Goal: Check status: Check status

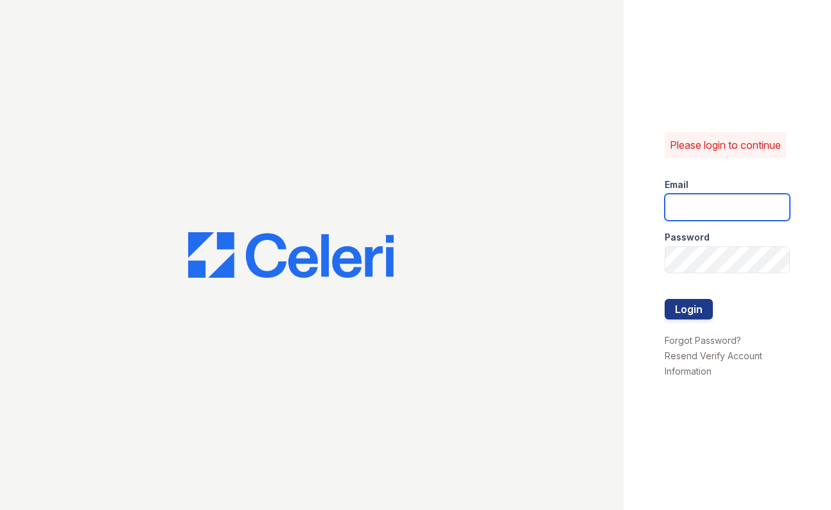
type input "[EMAIL_ADDRESS][DOMAIN_NAME]"
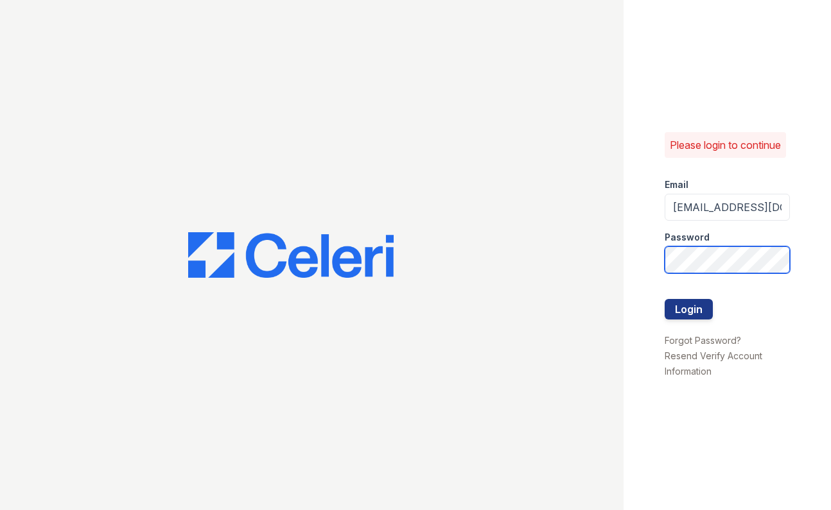
click at [688, 316] on button "Login" at bounding box center [688, 309] width 48 height 21
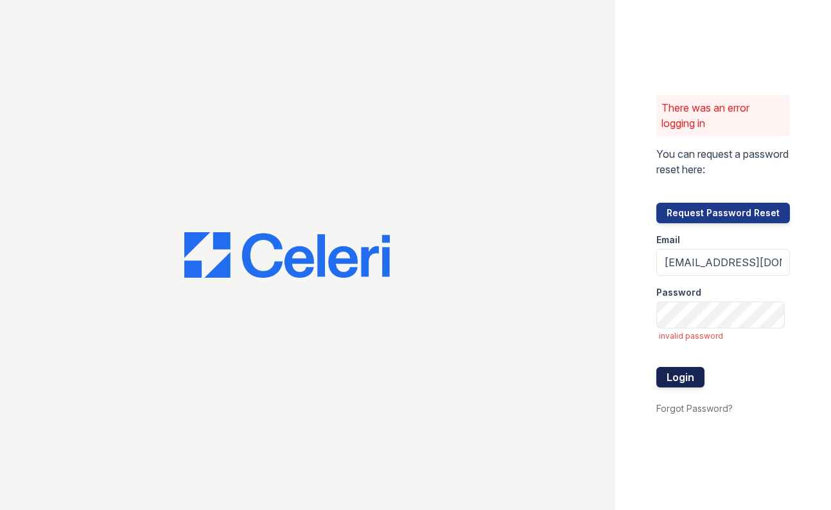
click at [680, 377] on button "Login" at bounding box center [680, 377] width 48 height 21
click at [680, 376] on button "Login" at bounding box center [680, 377] width 48 height 21
click at [679, 375] on button "Login" at bounding box center [680, 377] width 48 height 21
click at [621, 349] on div "There was an error logging in You can request a password reset here: Request Pa…" at bounding box center [723, 255] width 216 height 510
click at [697, 377] on button "Login" at bounding box center [680, 377] width 48 height 21
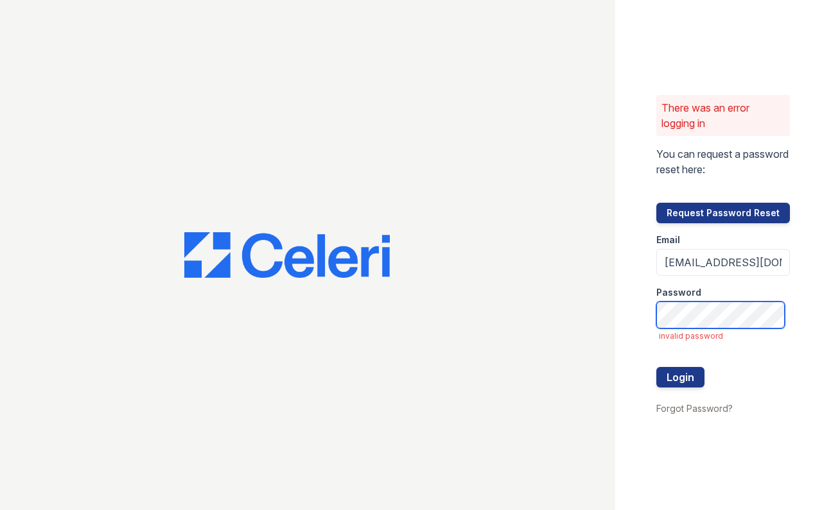
click at [685, 377] on button "Login" at bounding box center [680, 377] width 48 height 21
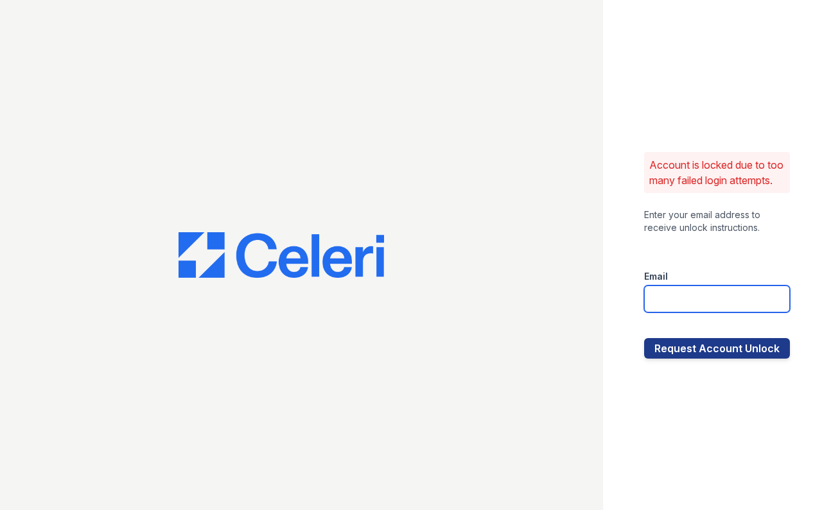
click at [720, 296] on input "email" at bounding box center [717, 299] width 146 height 27
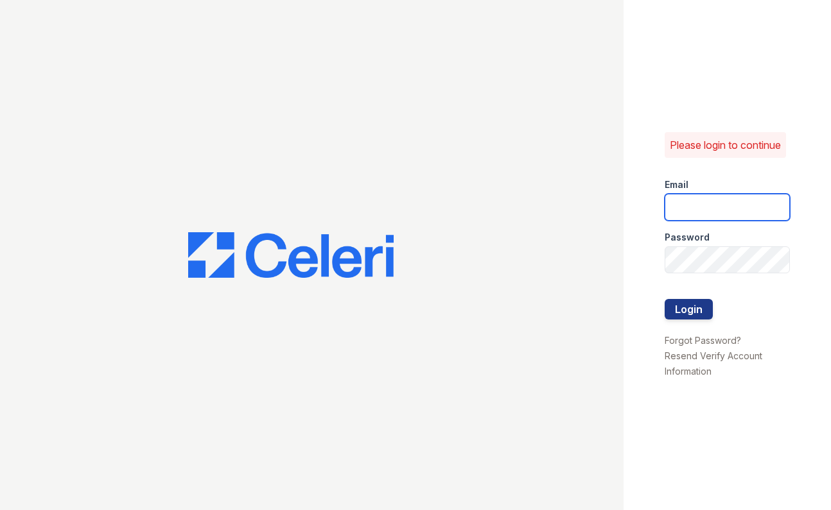
type input "[EMAIL_ADDRESS][DOMAIN_NAME]"
click at [634, 251] on div "Please login to continue Email ccharles@trinity-pm.com Password Login Forgot Pa…" at bounding box center [727, 255] width 208 height 510
click at [688, 316] on button "Login" at bounding box center [688, 309] width 48 height 21
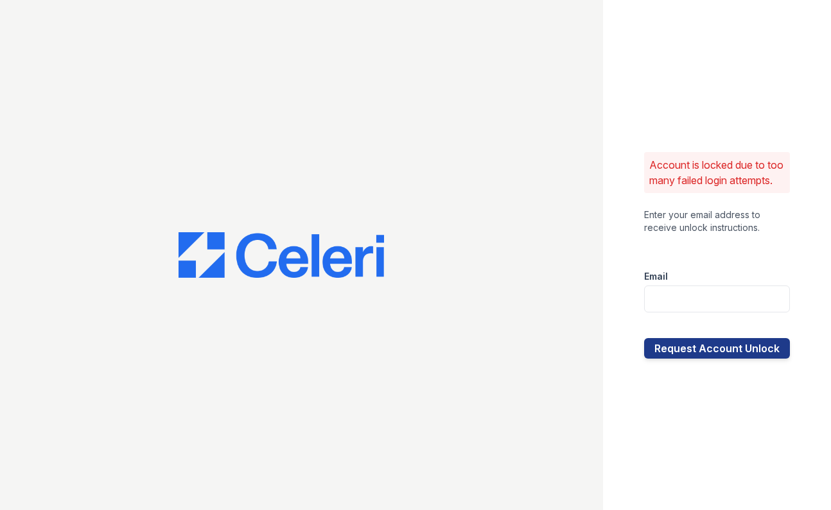
type input "[EMAIL_ADDRESS][DOMAIN_NAME]"
click at [697, 358] on button "Request Account Unlock" at bounding box center [717, 348] width 146 height 21
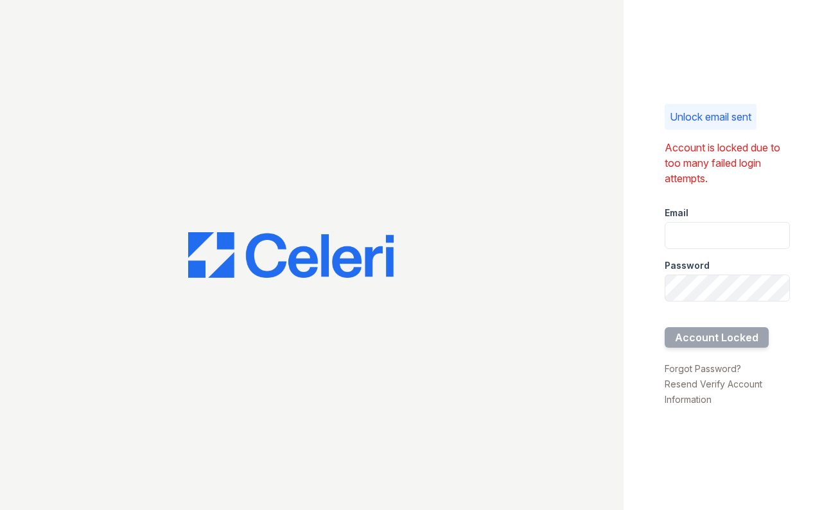
drag, startPoint x: 602, startPoint y: 9, endPoint x: 650, endPoint y: 64, distance: 73.7
click at [650, 64] on div "Unlock email sent Account is locked due to too many failed login attempts. Emai…" at bounding box center [727, 255] width 208 height 510
click at [670, 389] on link "Resend Verify Account Information" at bounding box center [713, 392] width 98 height 26
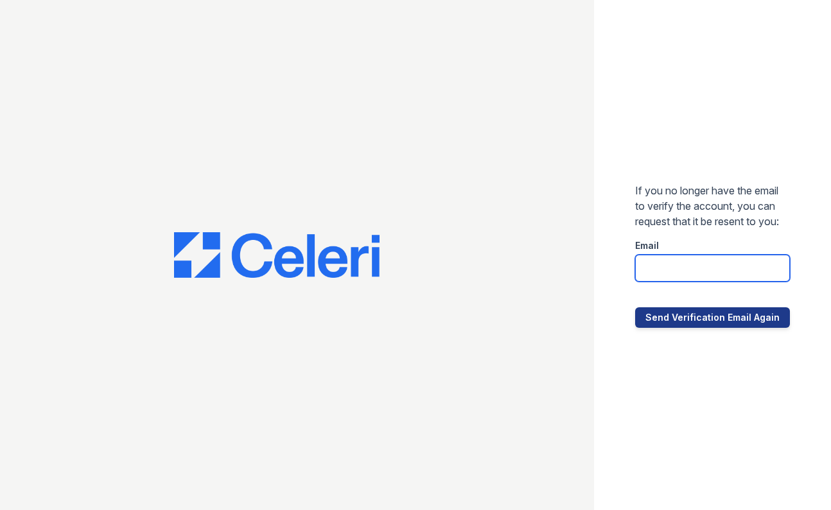
click at [680, 279] on input "email" at bounding box center [712, 268] width 155 height 27
type input "[EMAIL_ADDRESS][DOMAIN_NAME]"
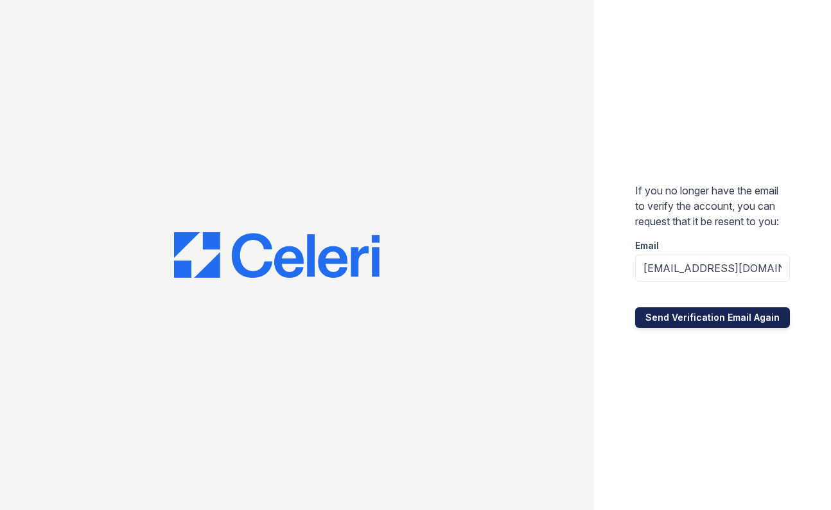
click at [698, 322] on button "Send Verification Email Again" at bounding box center [712, 317] width 155 height 21
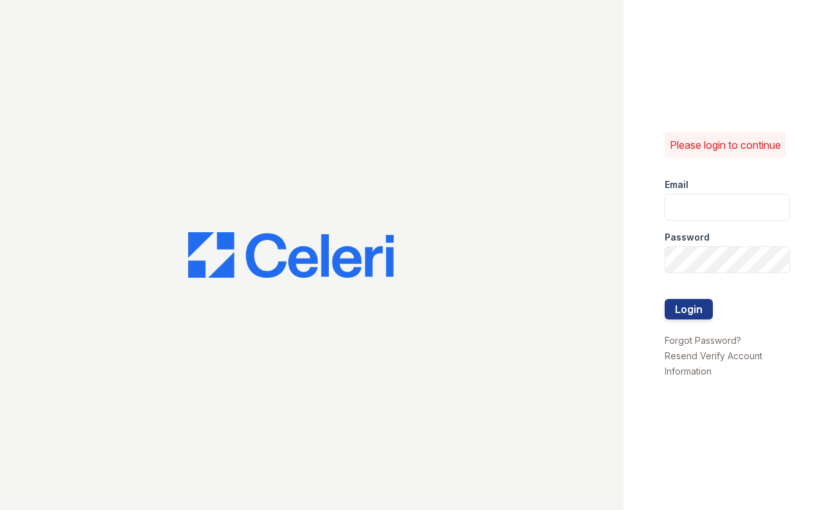
click at [685, 451] on div "Please login to continue Email Password Login Forgot Password? Resend Verify Ac…" at bounding box center [727, 255] width 208 height 510
click at [718, 216] on input "email" at bounding box center [727, 207] width 126 height 27
type input "[EMAIL_ADDRESS][DOMAIN_NAME]"
click at [685, 320] on button "Login" at bounding box center [688, 309] width 48 height 21
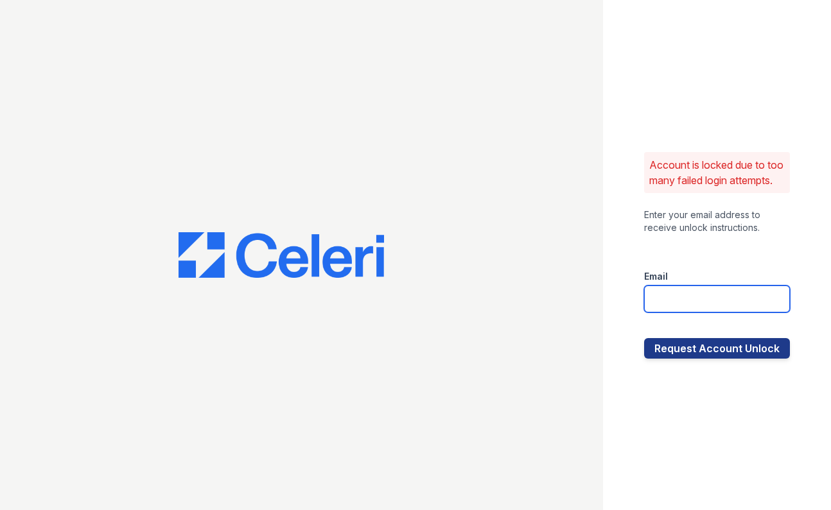
click at [666, 299] on input "email" at bounding box center [717, 299] width 146 height 27
type input "[EMAIL_ADDRESS][DOMAIN_NAME]"
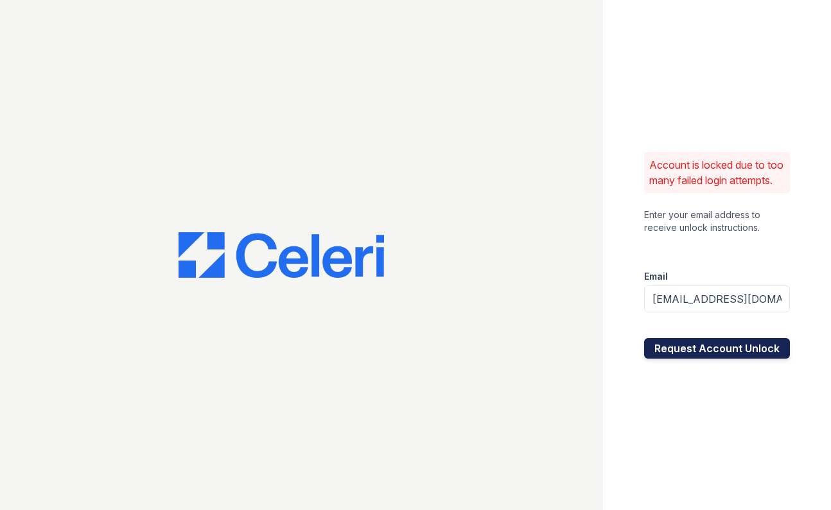
click at [698, 353] on button "Request Account Unlock" at bounding box center [717, 348] width 146 height 21
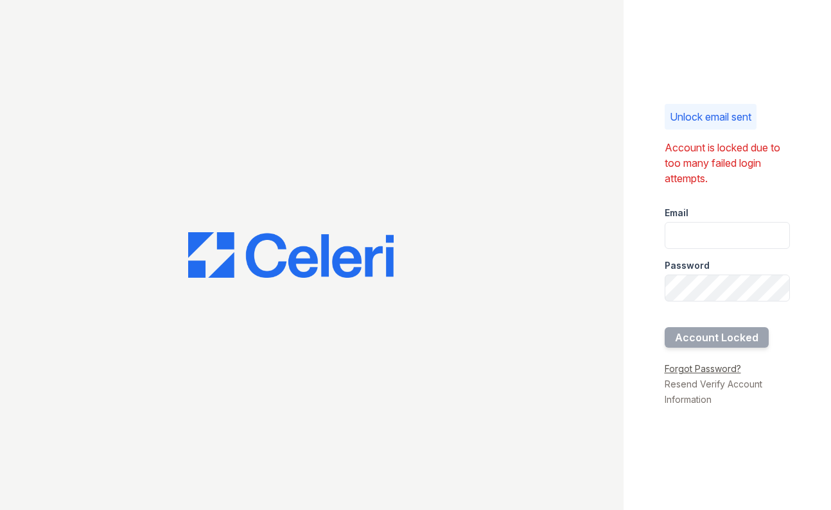
click at [703, 370] on link "Forgot Password?" at bounding box center [702, 368] width 76 height 11
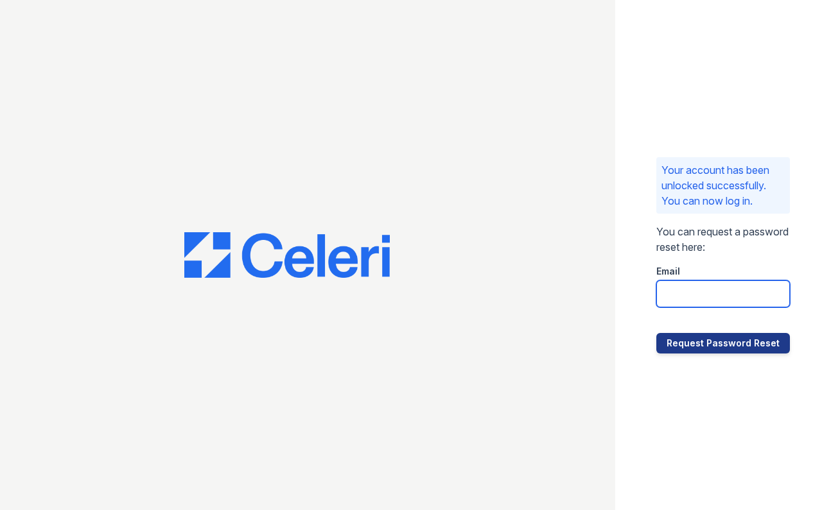
click at [703, 297] on input "email" at bounding box center [723, 294] width 134 height 27
type input "[EMAIL_ADDRESS][DOMAIN_NAME]"
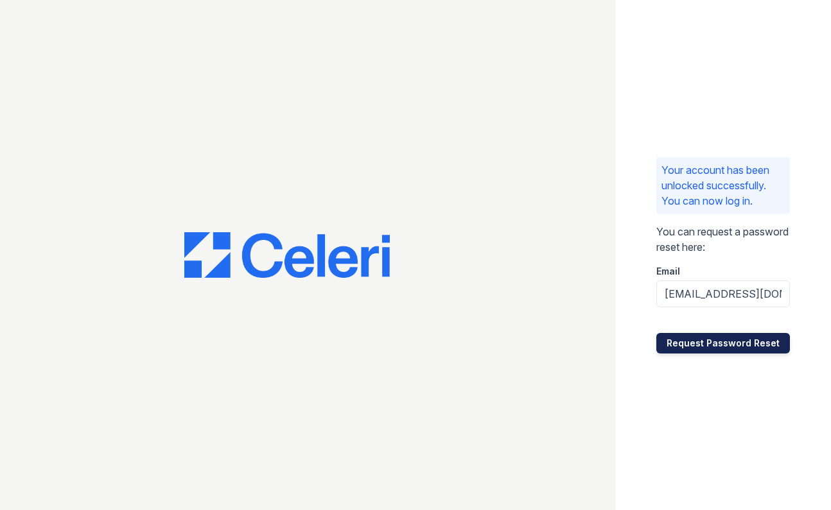
click at [725, 338] on button "Request Password Reset" at bounding box center [723, 343] width 134 height 21
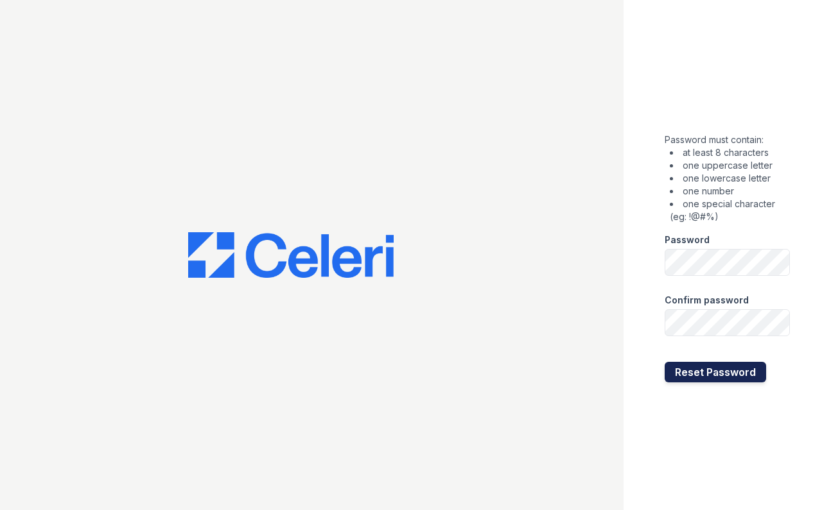
click at [684, 368] on button "Reset Password" at bounding box center [714, 372] width 101 height 21
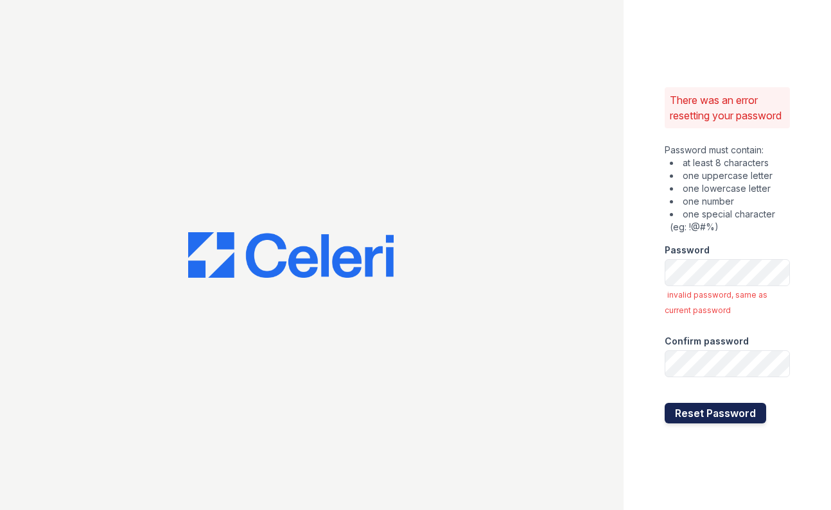
click at [715, 420] on button "Reset Password" at bounding box center [714, 413] width 101 height 21
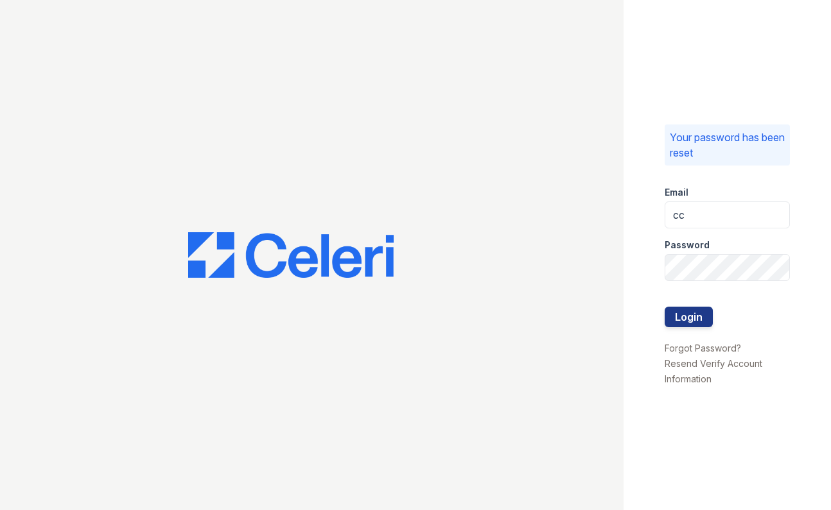
type input "ccharles@trinity-pm.com"
click at [683, 311] on button "Login" at bounding box center [688, 317] width 48 height 21
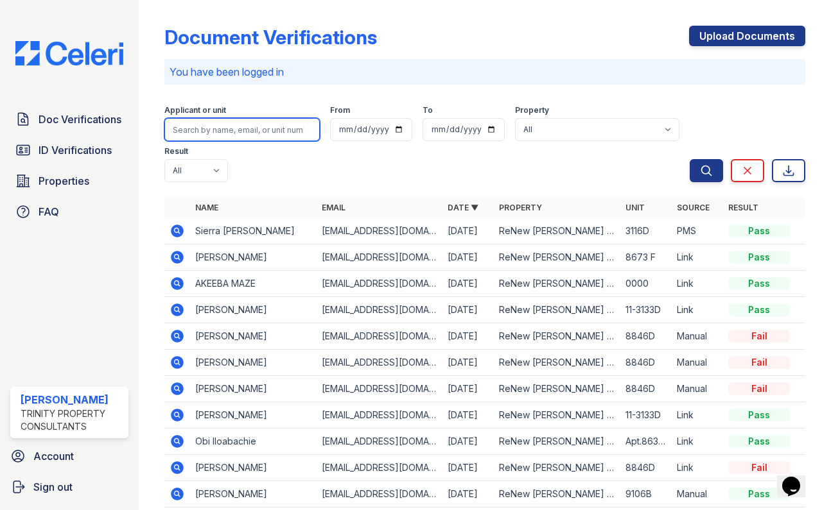
click at [230, 132] on input "search" at bounding box center [241, 129] width 155 height 23
paste input "Maze"
type input "Maze"
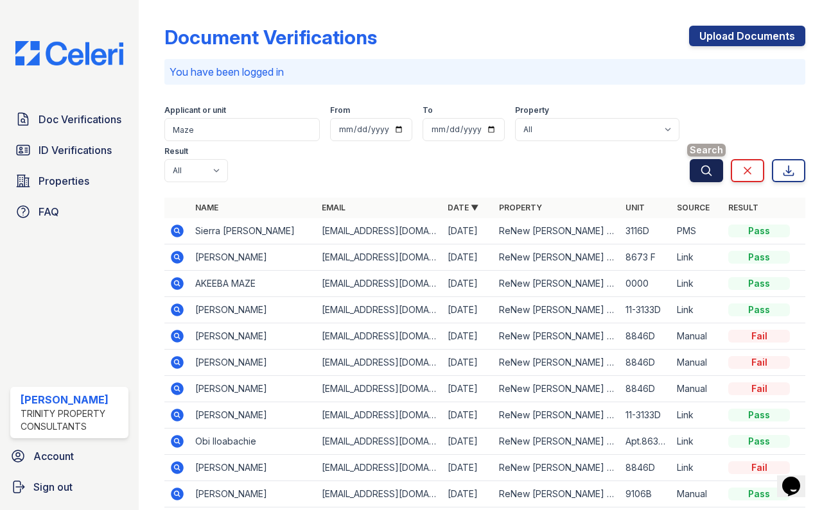
click at [695, 174] on button "Search" at bounding box center [705, 170] width 33 height 23
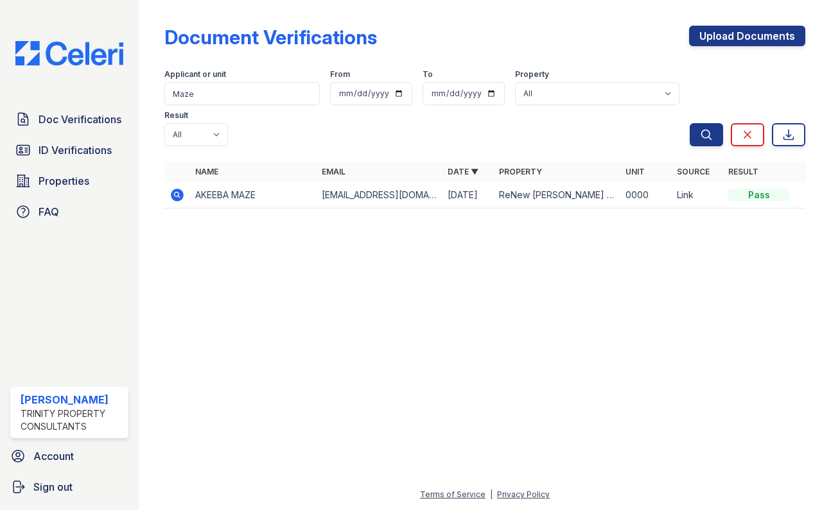
click at [176, 196] on icon at bounding box center [176, 194] width 15 height 15
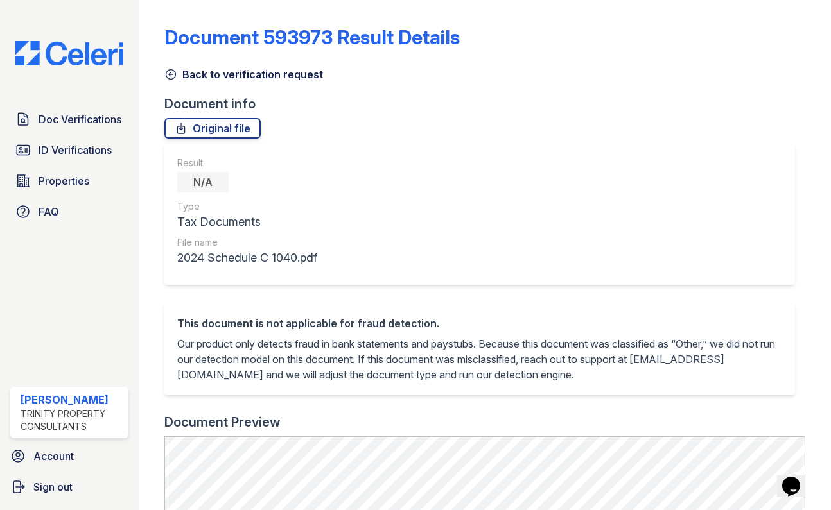
click at [171, 73] on icon at bounding box center [170, 74] width 13 height 13
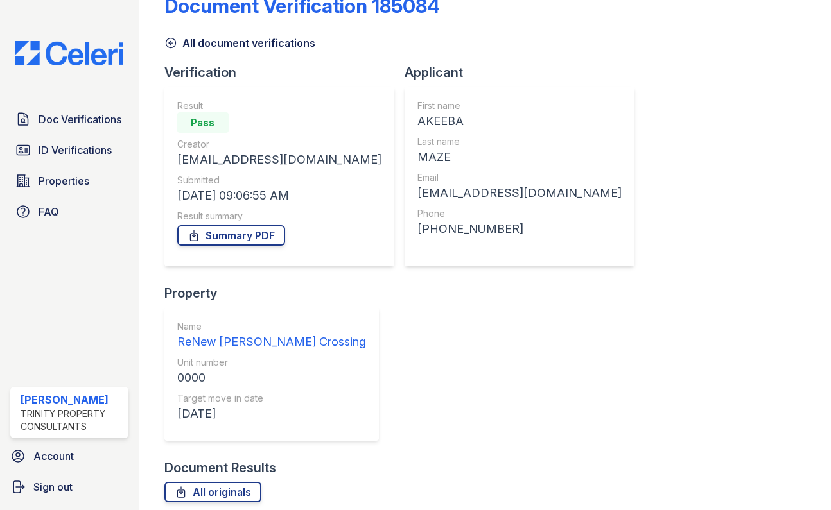
scroll to position [31, 0]
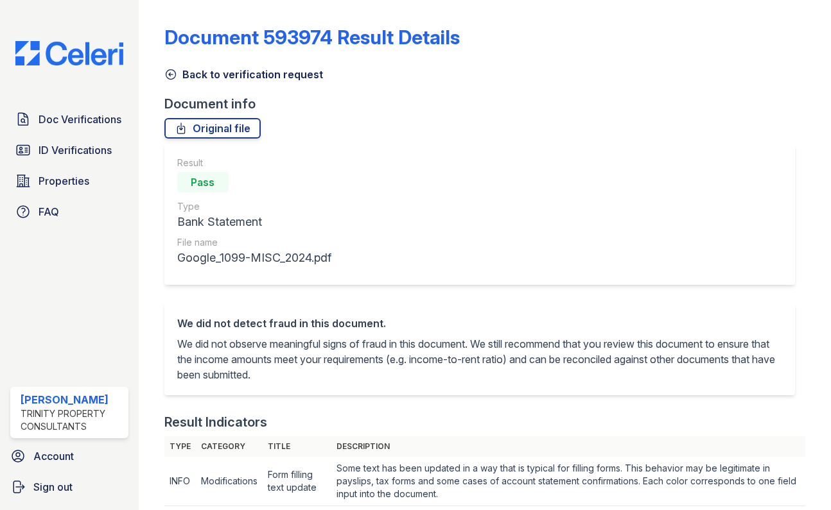
click at [171, 76] on icon at bounding box center [170, 74] width 13 height 13
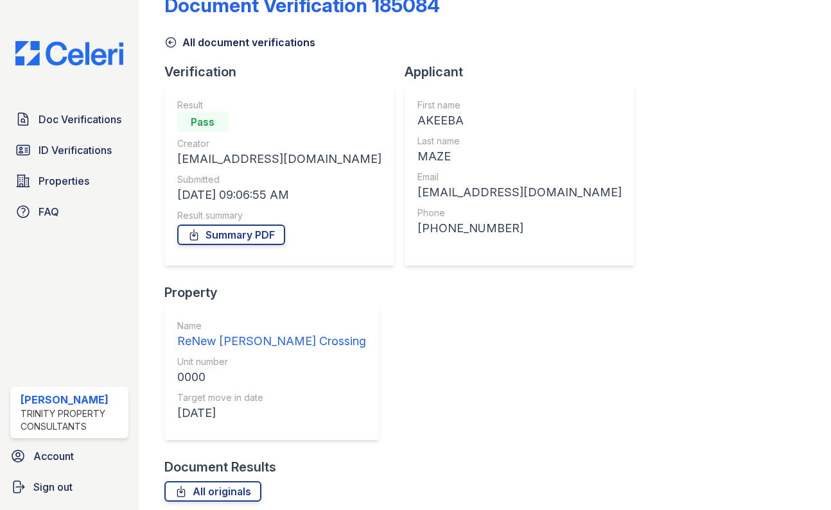
scroll to position [31, 0]
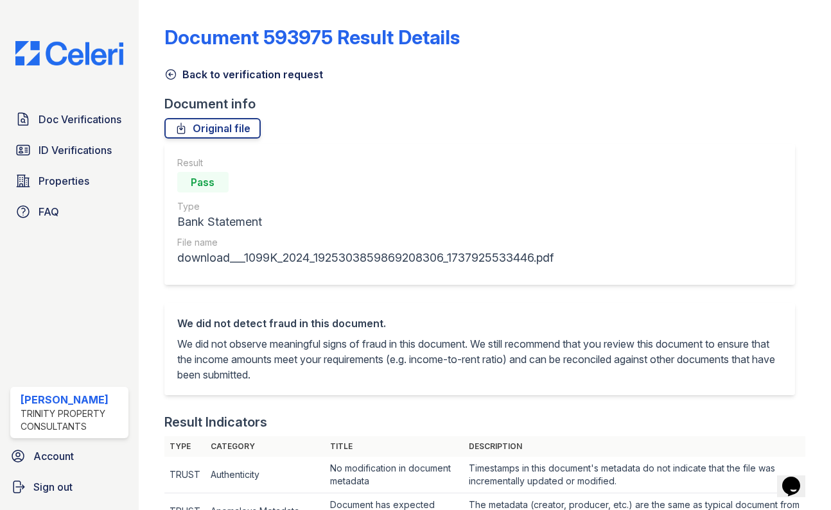
click at [171, 76] on icon at bounding box center [170, 74] width 13 height 13
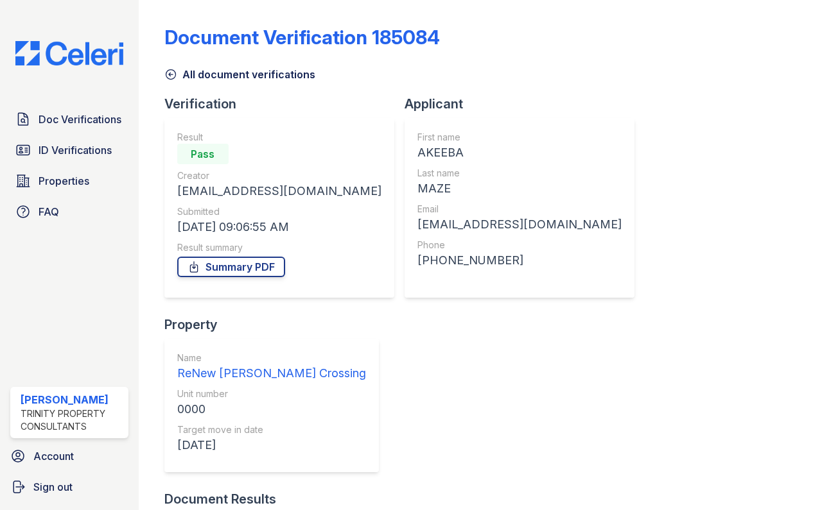
click at [342, 56] on div "Document Verification 185084" at bounding box center [484, 42] width 641 height 33
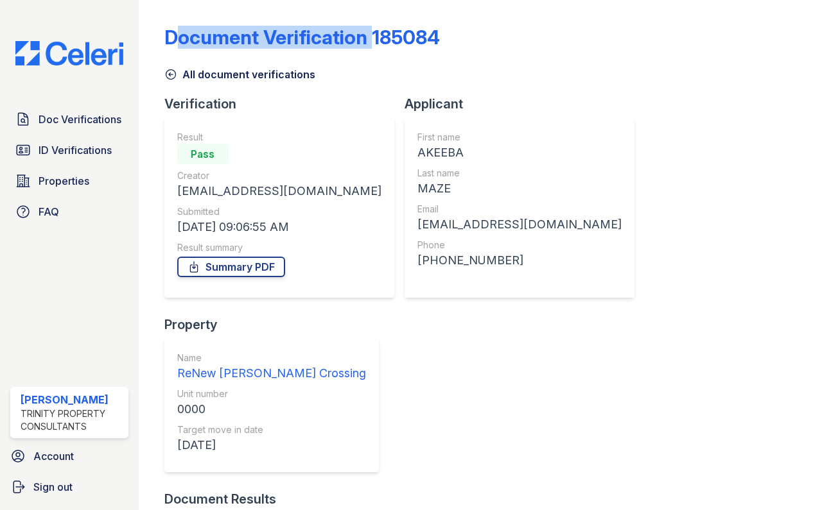
drag, startPoint x: 167, startPoint y: 34, endPoint x: 372, endPoint y: 31, distance: 205.4
click at [372, 31] on div "Document Verification 185084" at bounding box center [301, 37] width 275 height 23
copy div "Document Verification"
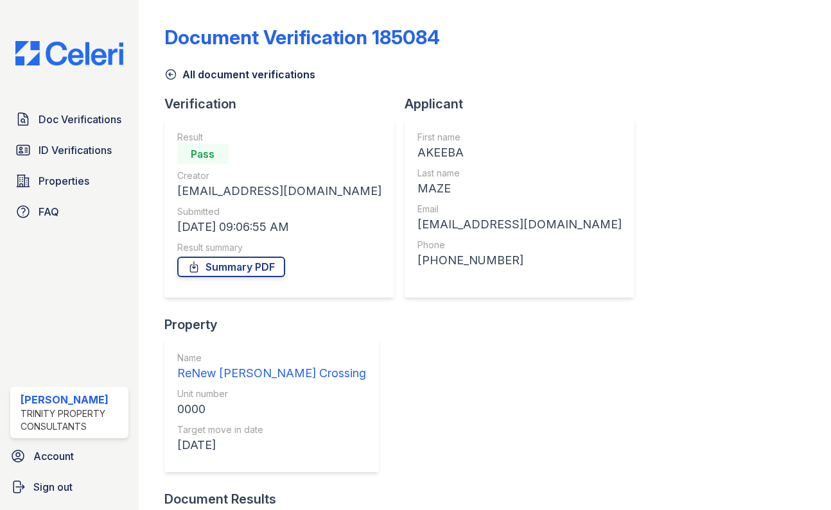
click at [396, 53] on div "Document Verification 185084" at bounding box center [484, 42] width 641 height 33
click at [67, 152] on span "ID Verifications" at bounding box center [75, 150] width 73 height 15
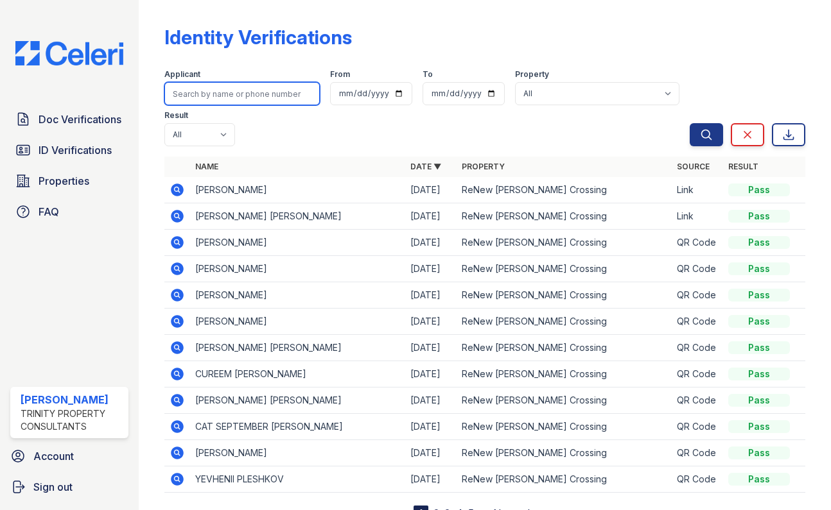
click at [238, 94] on input "search" at bounding box center [241, 93] width 155 height 23
type input "maze"
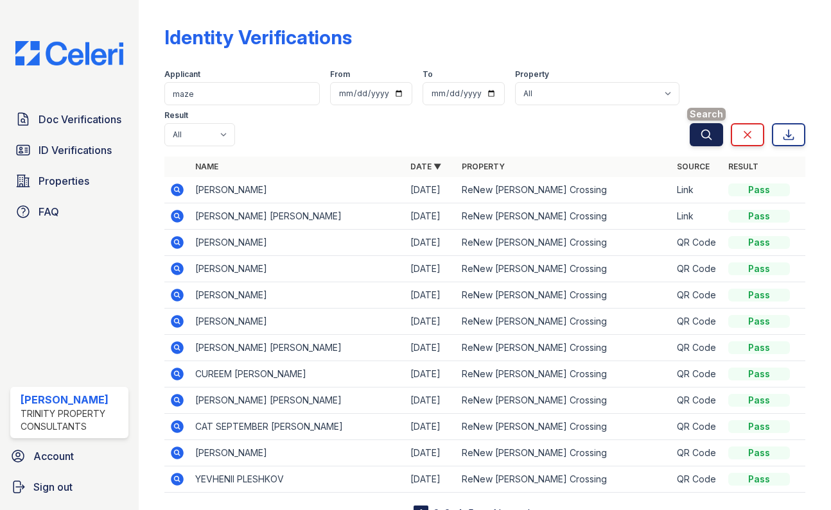
click at [718, 136] on button "Search" at bounding box center [705, 134] width 33 height 23
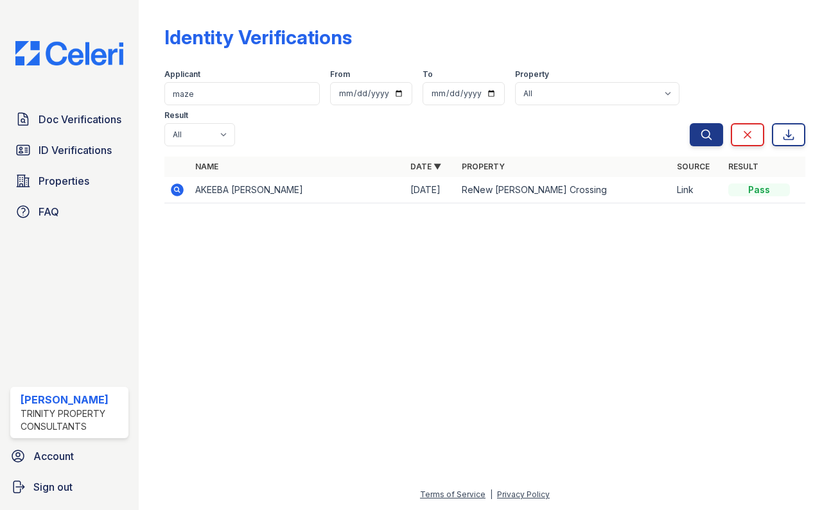
click at [173, 191] on icon at bounding box center [177, 190] width 13 height 13
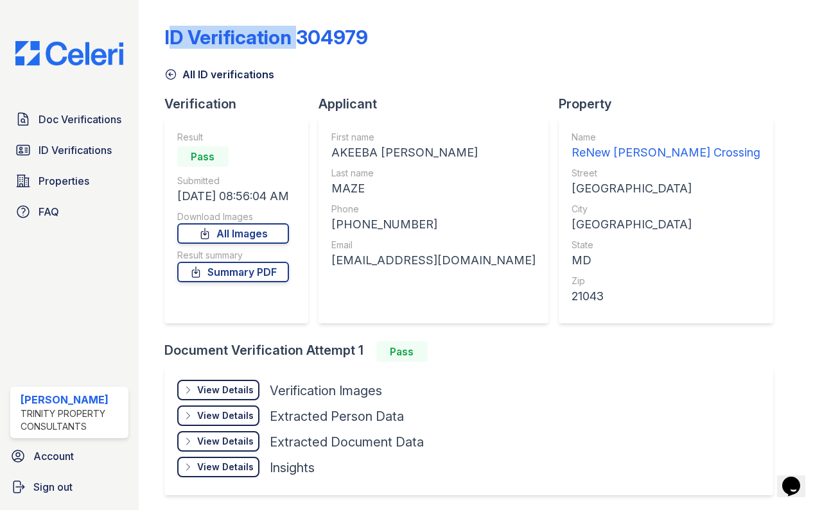
drag, startPoint x: 165, startPoint y: 37, endPoint x: 293, endPoint y: 44, distance: 127.9
click at [293, 44] on div "ID Verification 304979" at bounding box center [265, 37] width 203 height 23
copy div "ID Verification"
click at [196, 79] on link "All ID verifications" at bounding box center [219, 74] width 110 height 15
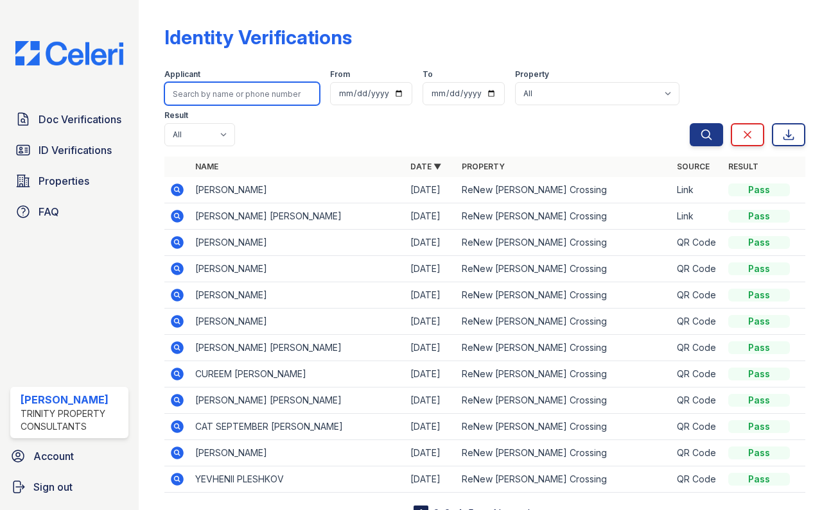
click at [257, 99] on input "search" at bounding box center [241, 93] width 155 height 23
paste input "[PERSON_NAME]"
type input "[PERSON_NAME]"
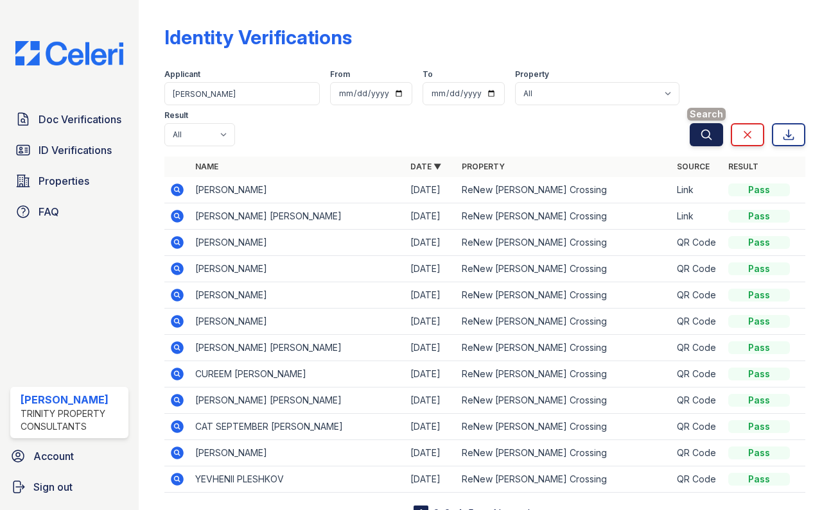
click at [702, 139] on icon "submit" at bounding box center [706, 134] width 13 height 13
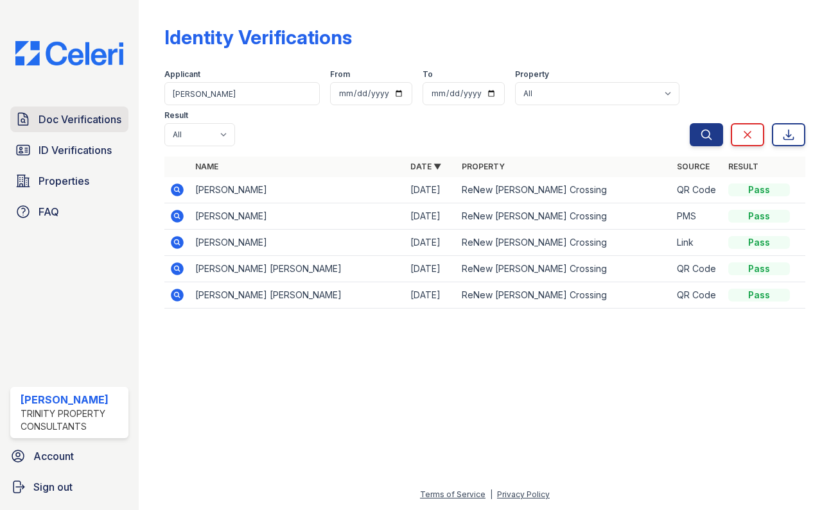
click at [26, 122] on icon at bounding box center [22, 119] width 15 height 15
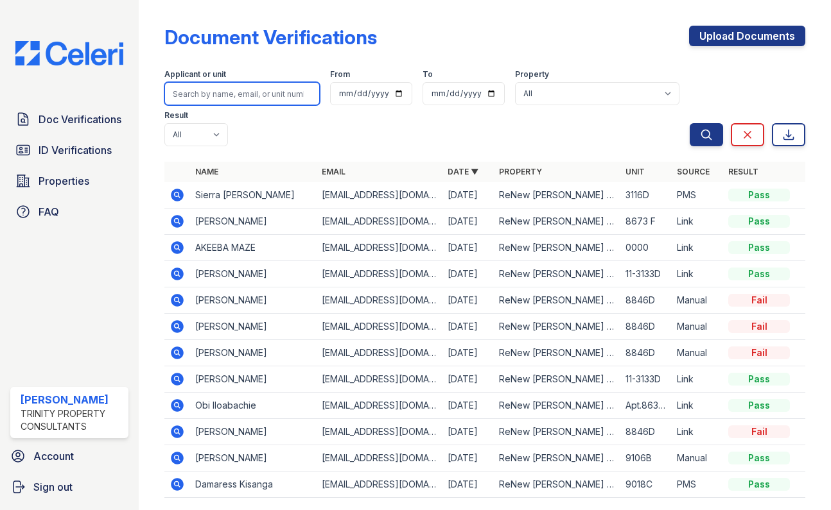
click at [202, 99] on input "search" at bounding box center [241, 93] width 155 height 23
paste input "[PERSON_NAME]"
type input "[PERSON_NAME]"
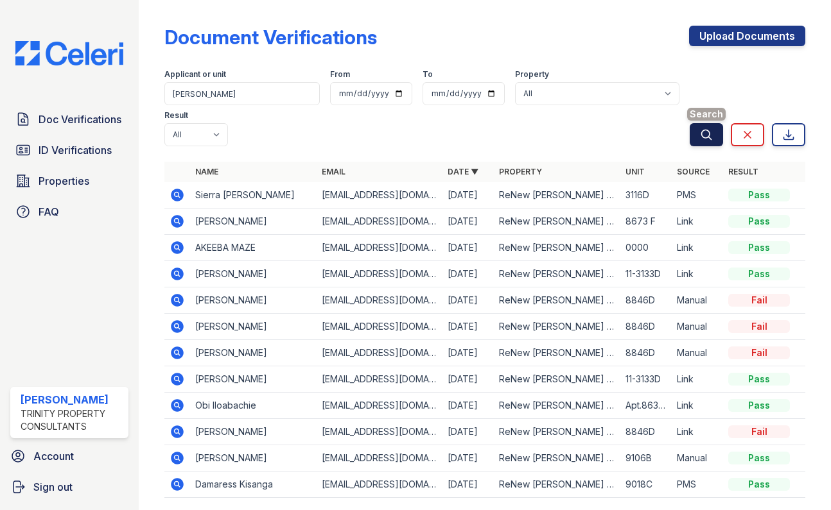
click at [704, 138] on icon "submit" at bounding box center [707, 135] width 10 height 10
